Goal: Find specific page/section: Find specific page/section

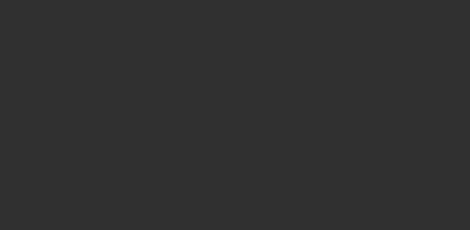
select select "10"
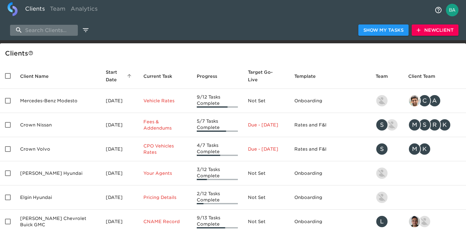
click at [41, 31] on input "search" at bounding box center [44, 30] width 68 height 11
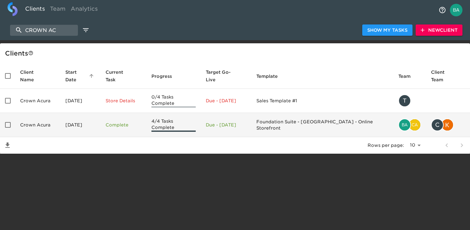
type input "CROWN AC"
click at [49, 114] on td "Crown Acura" at bounding box center [37, 125] width 45 height 24
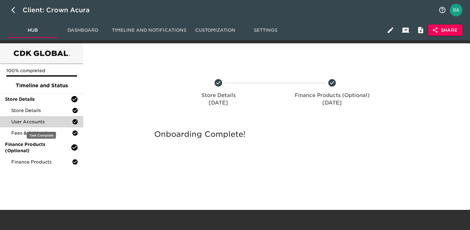
click at [43, 123] on span "User Accounts" at bounding box center [41, 122] width 61 height 6
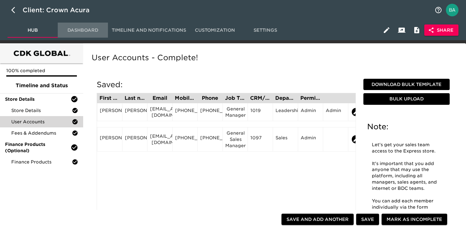
click at [86, 29] on span "Dashboard" at bounding box center [83, 30] width 43 height 8
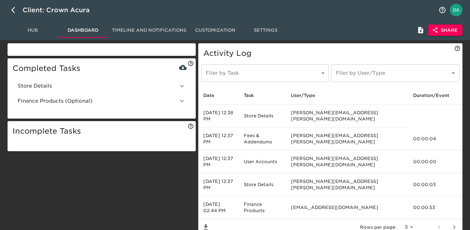
click at [41, 126] on h5 "Incomplete Tasks" at bounding box center [102, 131] width 178 height 10
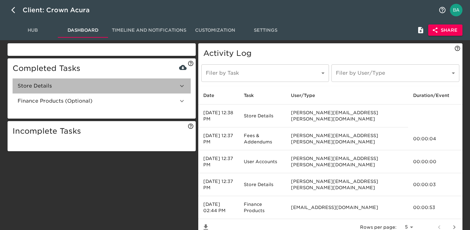
click at [44, 89] on span "Store Details" at bounding box center [98, 86] width 160 height 8
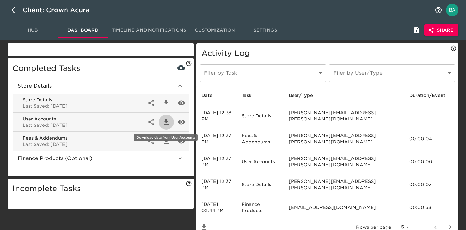
click at [165, 123] on icon "button" at bounding box center [167, 122] width 8 height 8
